Goal: Find specific page/section: Find specific page/section

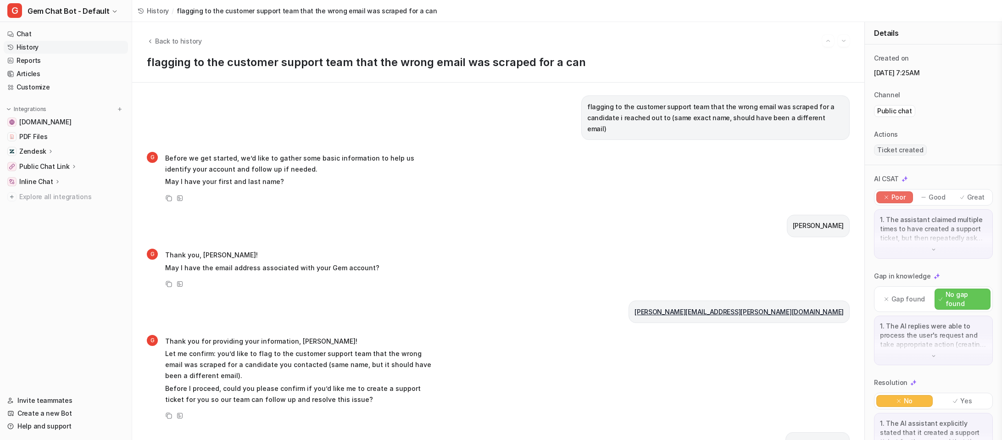
scroll to position [322, 0]
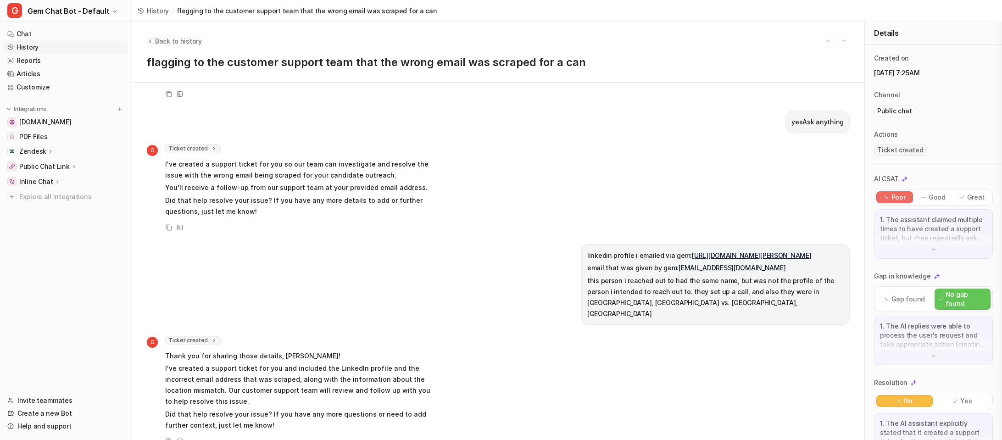
click at [172, 42] on span "Back to history" at bounding box center [178, 41] width 47 height 10
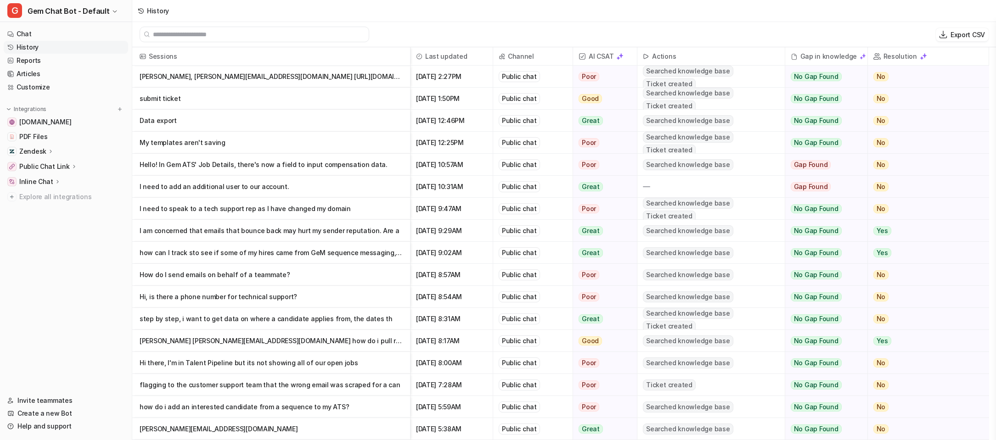
click at [243, 78] on p "[PERSON_NAME], [PERSON_NAME][EMAIL_ADDRESS][DOMAIN_NAME] [URL][DOMAIN_NAME]" at bounding box center [271, 77] width 263 height 22
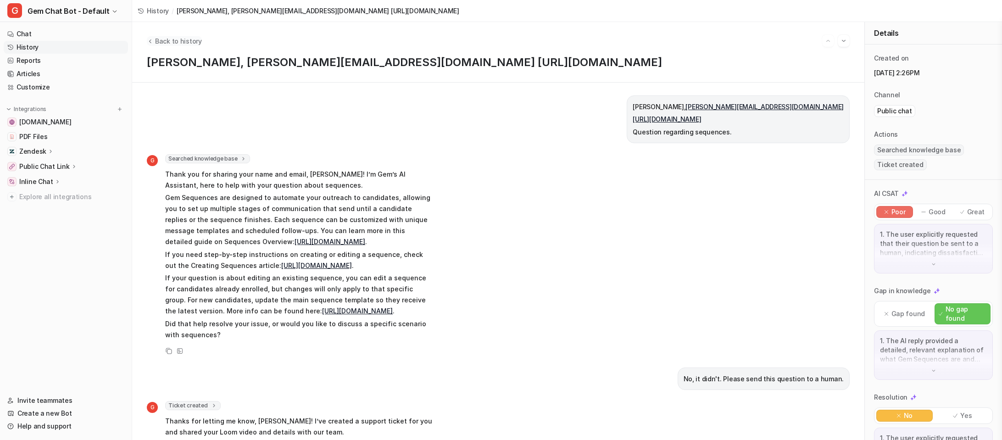
click at [171, 36] on span "Back to history" at bounding box center [178, 41] width 47 height 10
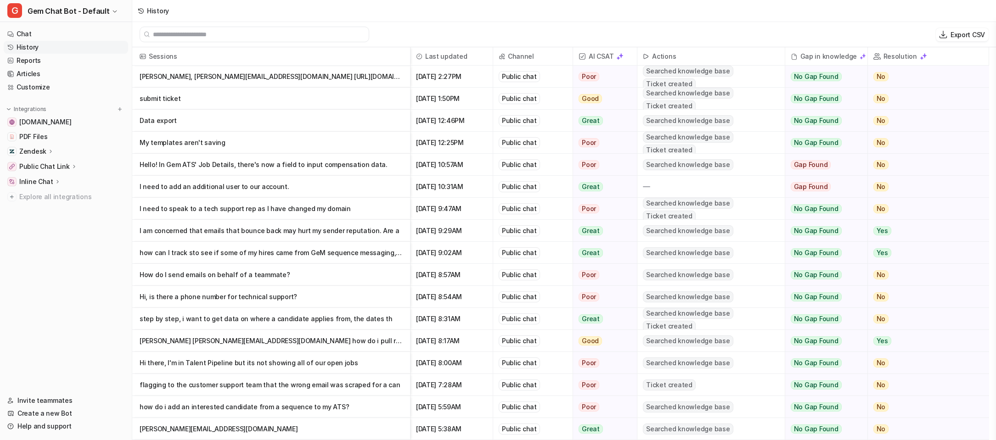
click at [267, 77] on p "[PERSON_NAME], [PERSON_NAME][EMAIL_ADDRESS][DOMAIN_NAME] [URL][DOMAIN_NAME]" at bounding box center [271, 77] width 263 height 22
